Goal: Task Accomplishment & Management: Use online tool/utility

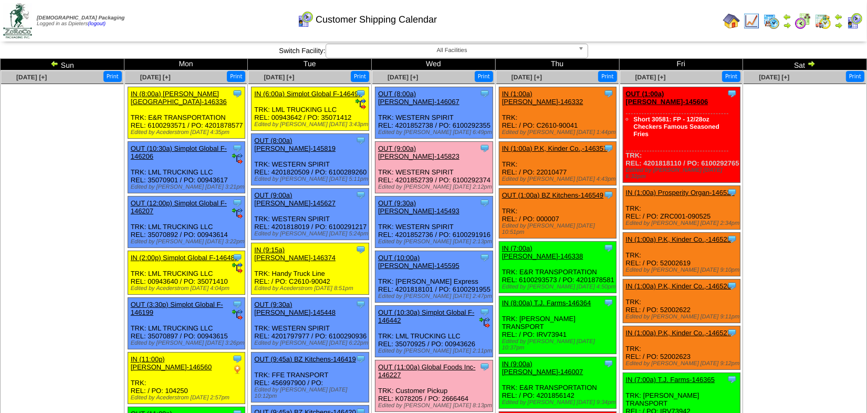
click at [819, 142] on ul at bounding box center [805, 163] width 122 height 158
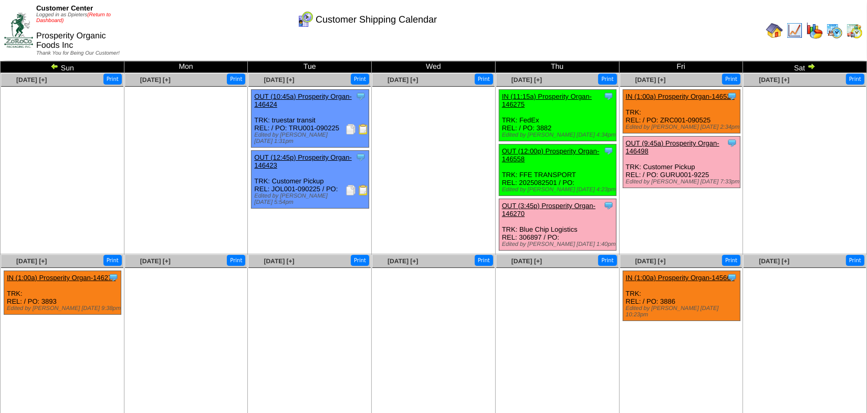
click at [101, 15] on link "(Return to Dashboard)" at bounding box center [73, 18] width 75 height 12
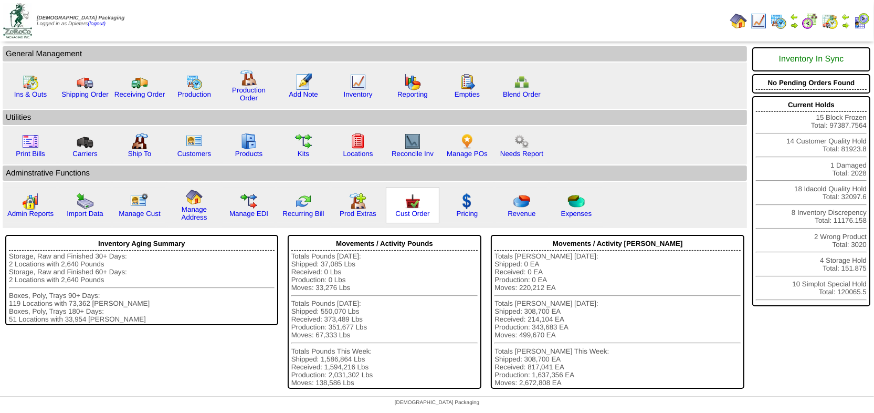
click at [415, 206] on img at bounding box center [412, 201] width 17 height 17
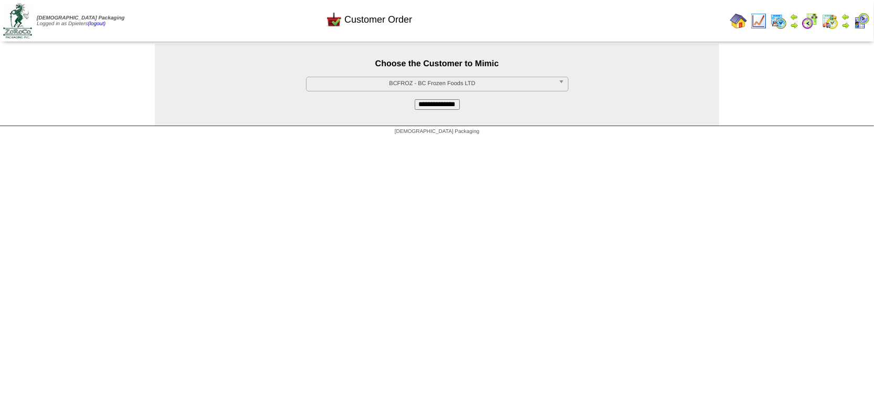
click at [353, 79] on span "BCFROZ - BC Frozen Foods LTD" at bounding box center [433, 83] width 244 height 13
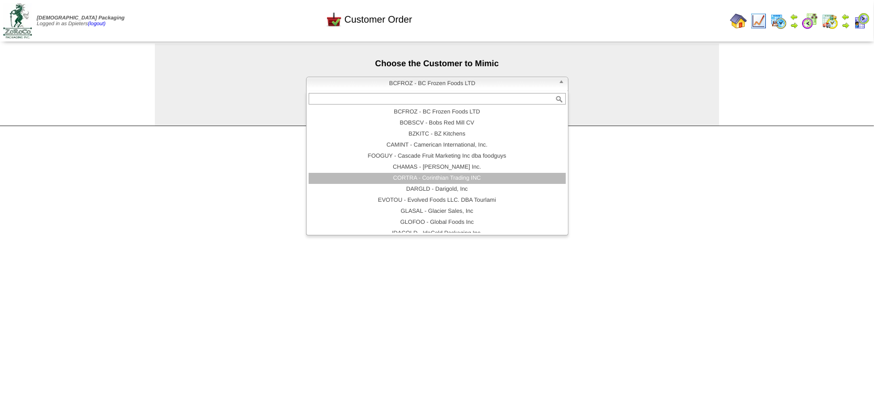
click at [414, 179] on li "CORTRA - Corinthian Trading INC" at bounding box center [437, 178] width 257 height 11
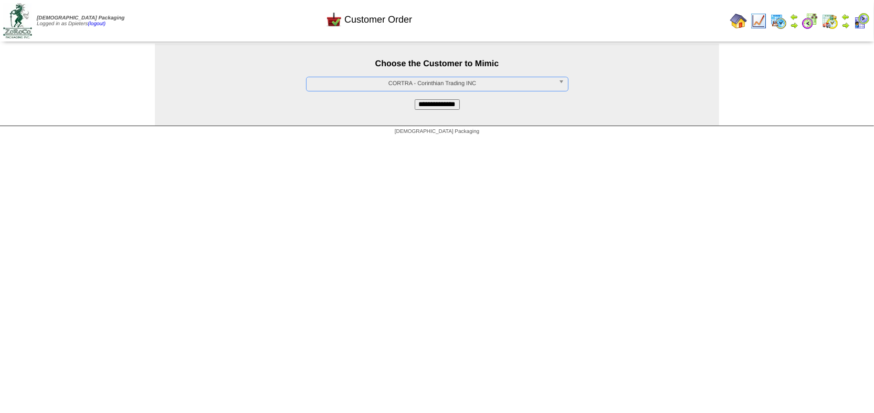
click at [436, 111] on div "**********" at bounding box center [437, 85] width 565 height 82
click at [439, 106] on input "**********" at bounding box center [437, 104] width 45 height 11
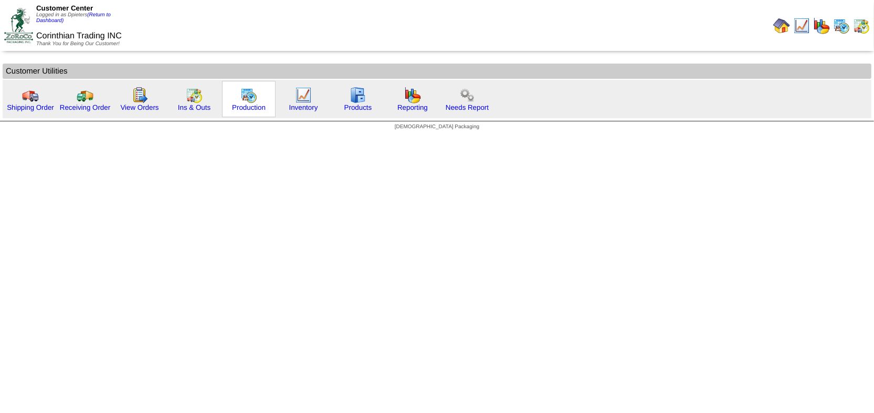
click at [241, 98] on img at bounding box center [249, 95] width 17 height 17
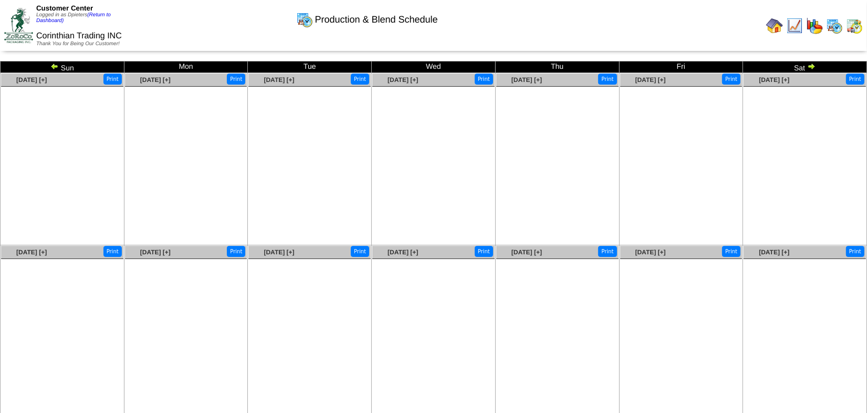
click at [54, 66] on img at bounding box center [54, 66] width 8 height 8
click at [810, 66] on img at bounding box center [811, 66] width 8 height 8
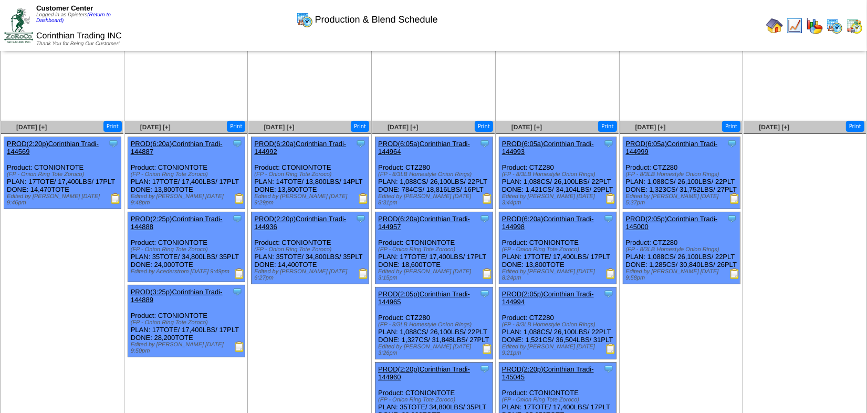
scroll to position [143, 0]
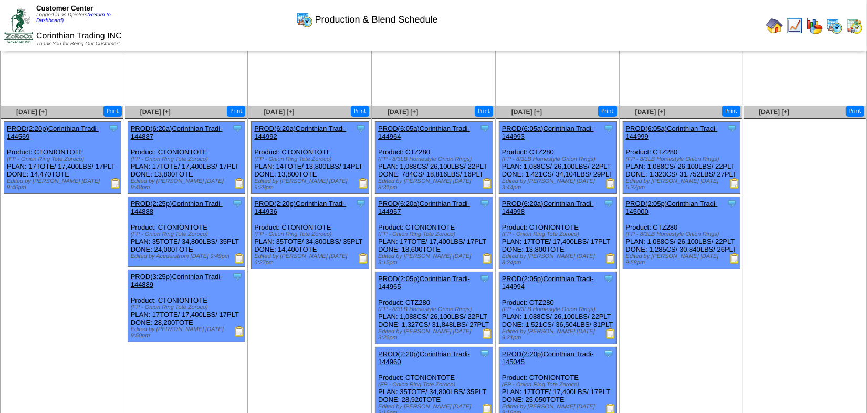
click at [488, 180] on img at bounding box center [487, 183] width 11 height 11
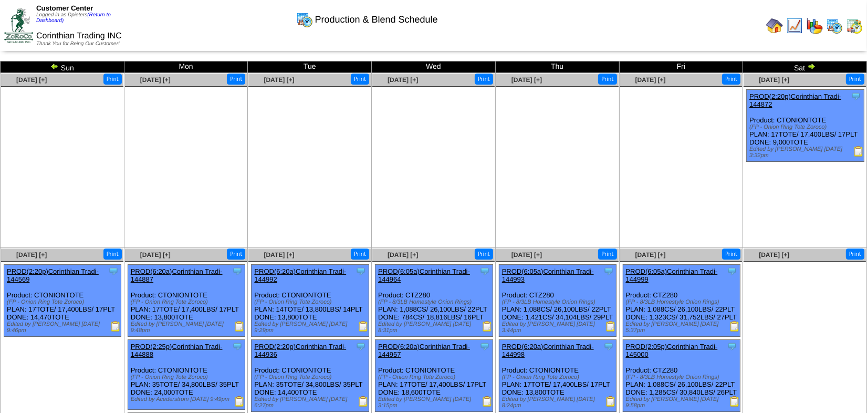
click at [811, 65] on img at bounding box center [811, 66] width 8 height 8
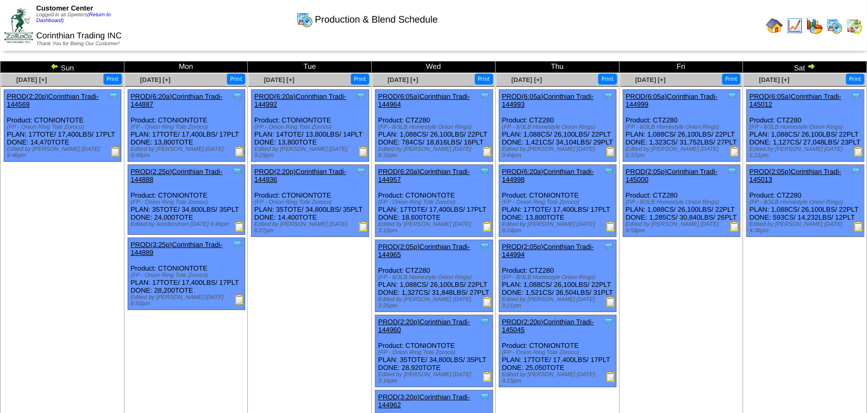
click at [812, 62] on img at bounding box center [811, 66] width 8 height 8
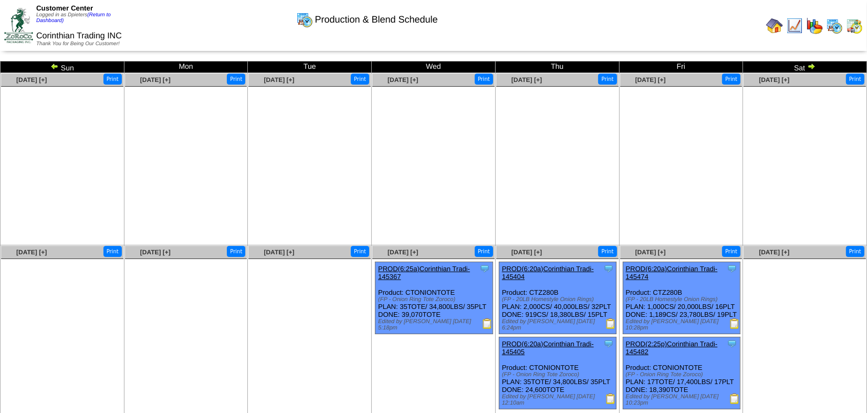
click at [608, 321] on img at bounding box center [611, 323] width 11 height 11
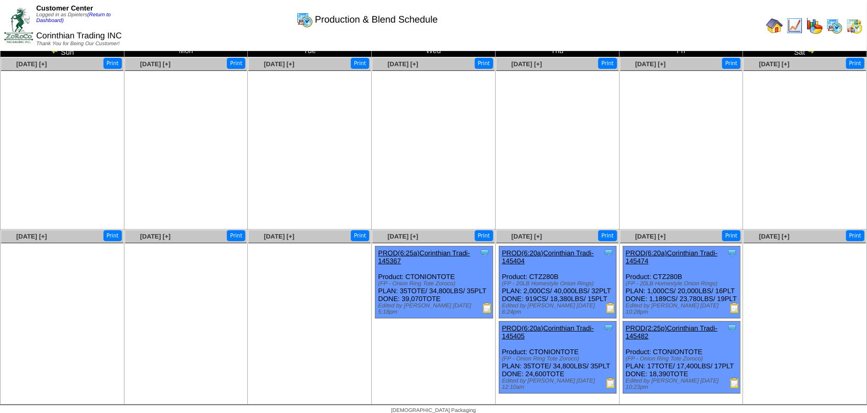
scroll to position [22, 0]
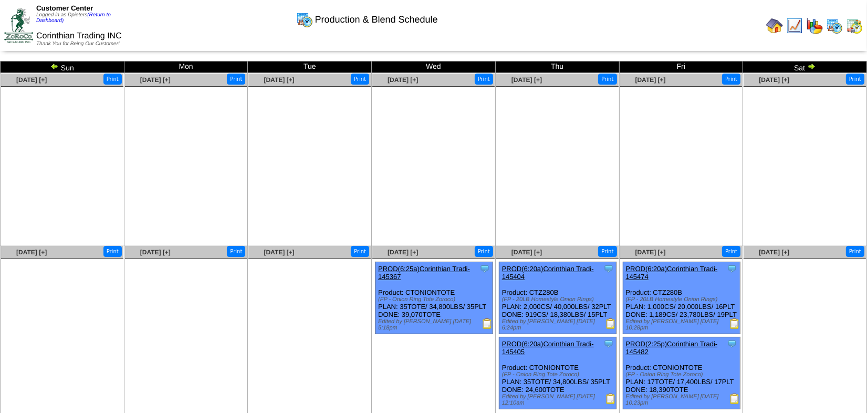
click at [55, 66] on img at bounding box center [54, 66] width 8 height 8
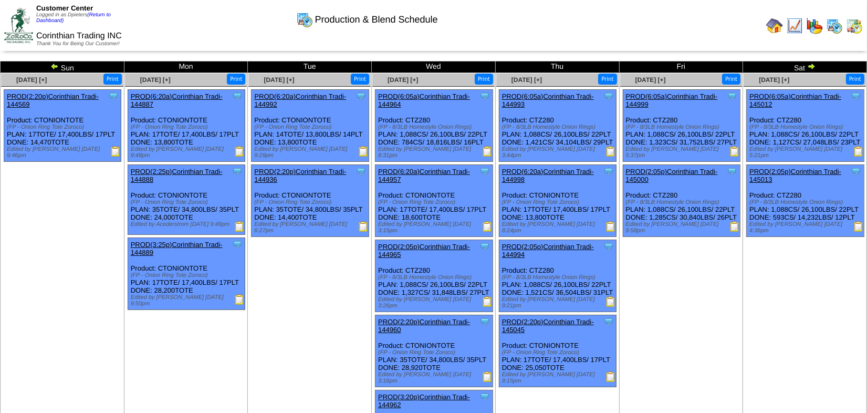
click at [483, 148] on img at bounding box center [487, 151] width 11 height 11
click at [610, 302] on img at bounding box center [611, 301] width 11 height 11
click at [548, 243] on link "PROD(2:05p)Corinthian Tradi-144994" at bounding box center [548, 251] width 92 height 16
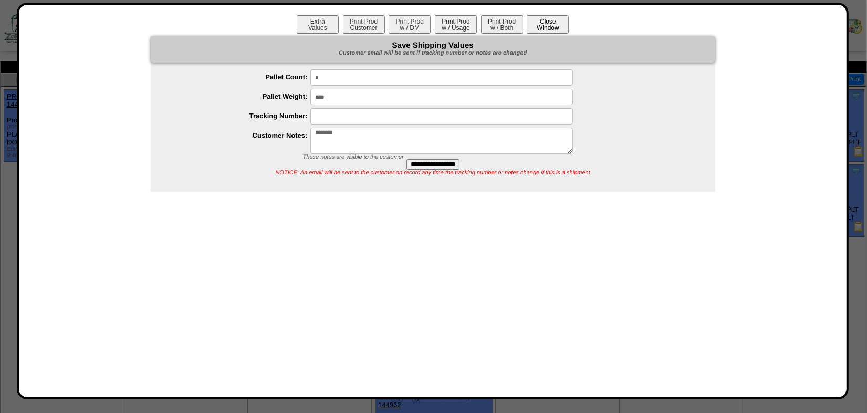
click at [558, 22] on button "Close Window" at bounding box center [548, 24] width 42 height 18
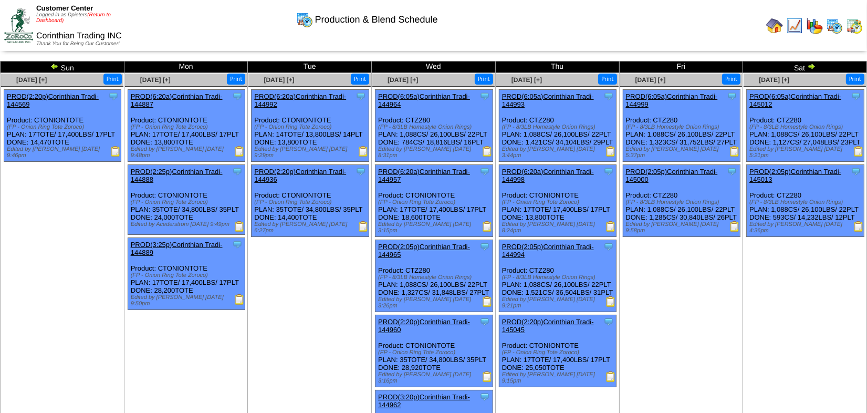
click at [104, 16] on link "(Return to Dashboard)" at bounding box center [73, 18] width 75 height 12
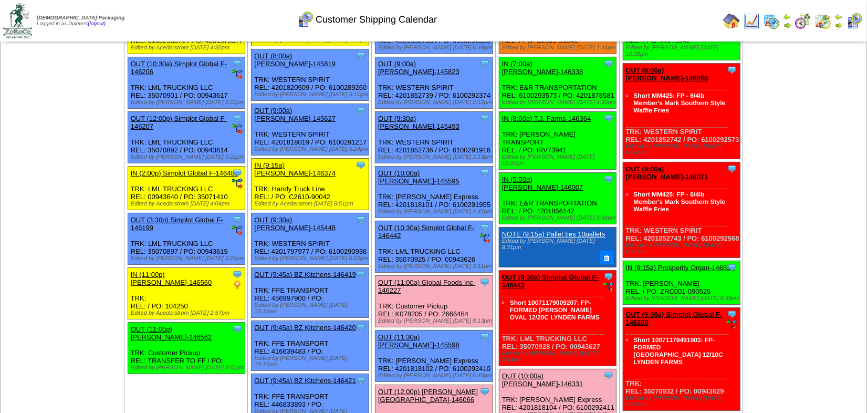
scroll to position [95, 0]
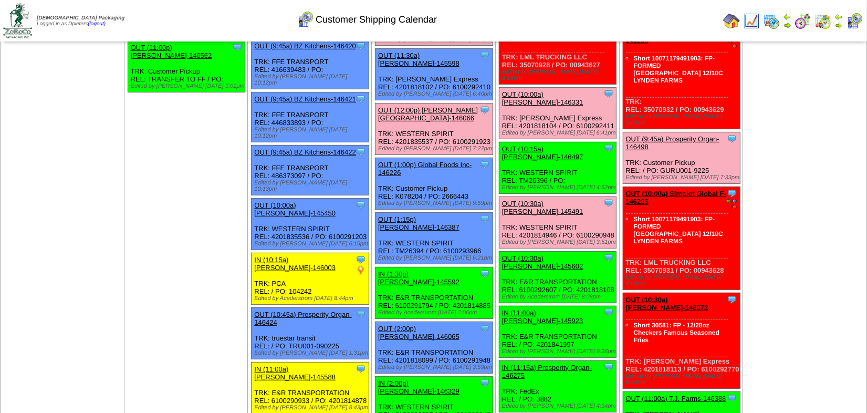
scroll to position [382, 0]
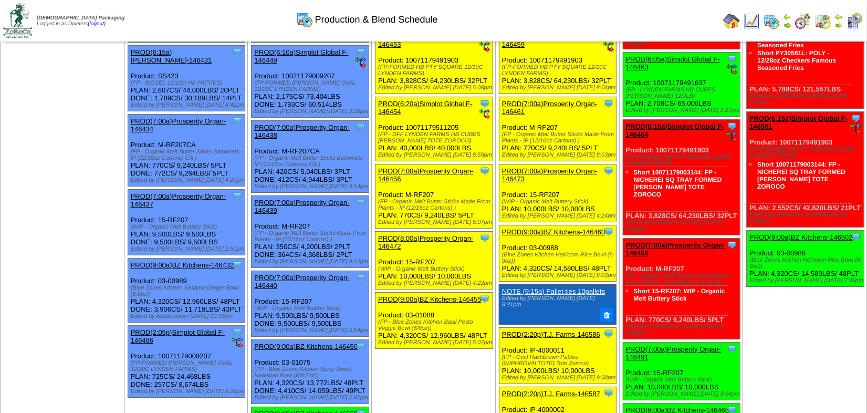
scroll to position [238, 0]
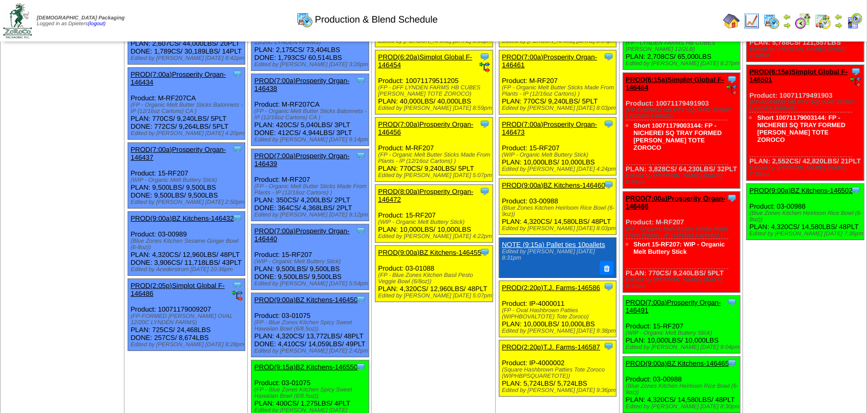
click at [304, 296] on link "PROD(9:00a)BZ Kitchens-146450" at bounding box center [305, 300] width 103 height 8
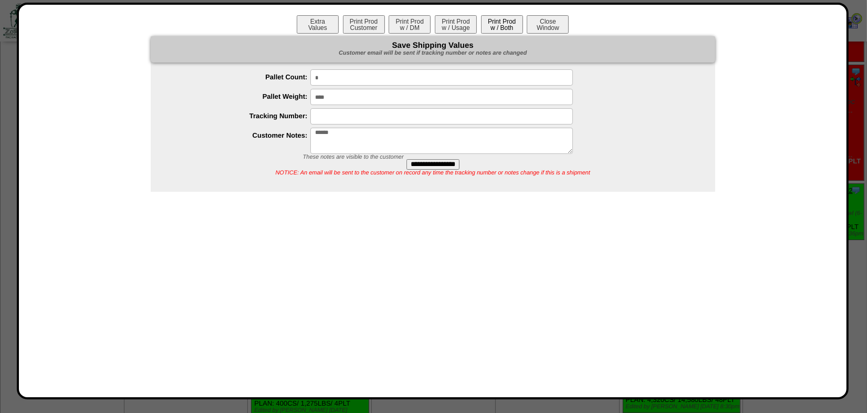
click at [502, 27] on button "Print Prod w / Both" at bounding box center [502, 24] width 42 height 18
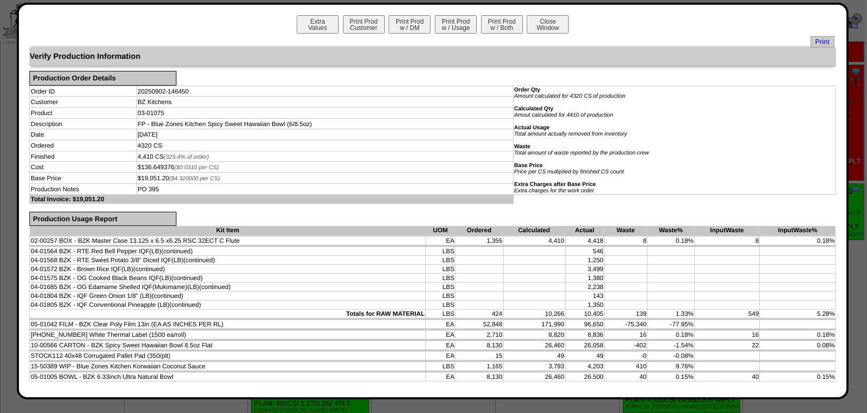
scroll to position [191, 0]
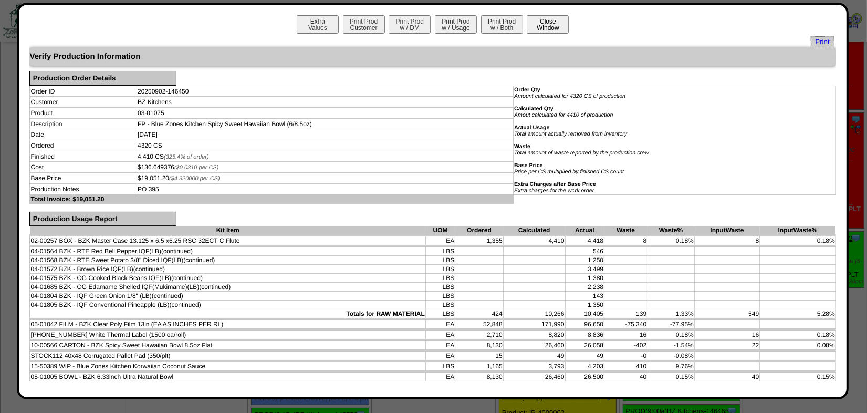
click at [551, 24] on button "Close Window" at bounding box center [548, 24] width 42 height 18
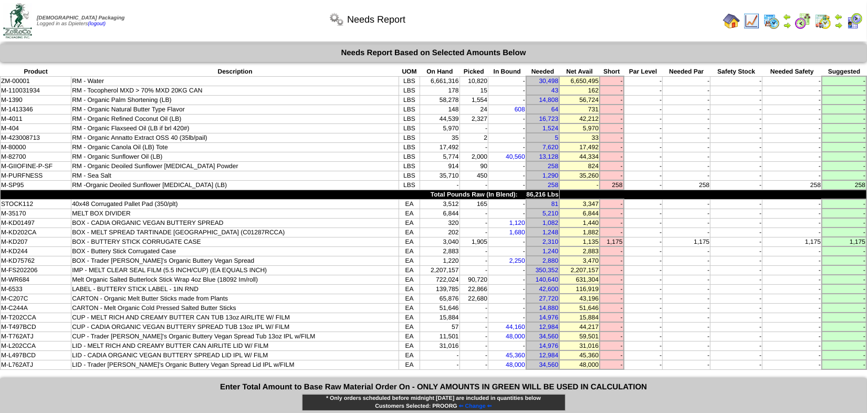
click at [168, 15] on div "Needs Report" at bounding box center [367, 16] width 498 height 29
click at [731, 23] on img at bounding box center [731, 21] width 17 height 17
